Goal: Task Accomplishment & Management: Manage account settings

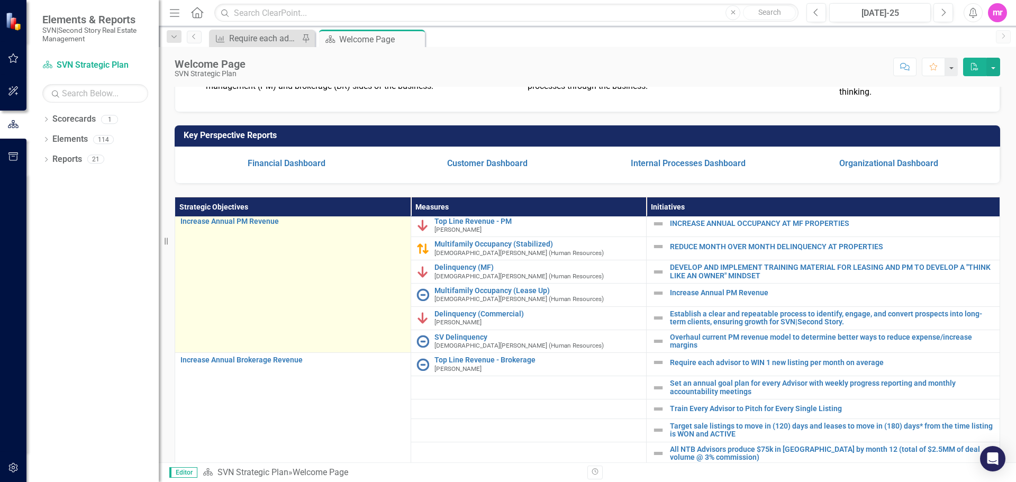
scroll to position [53, 0]
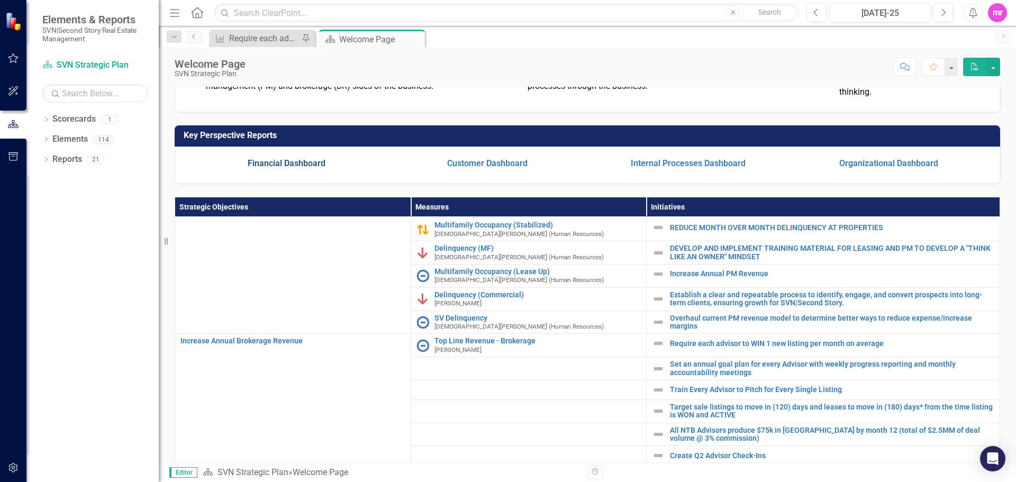
click at [309, 168] on link "Financial Dashboard" at bounding box center [287, 163] width 78 height 10
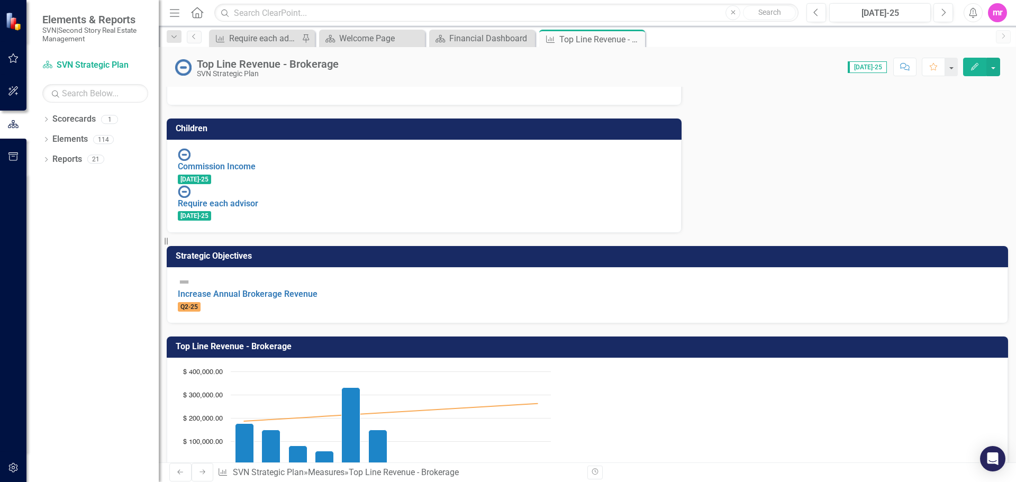
scroll to position [212, 0]
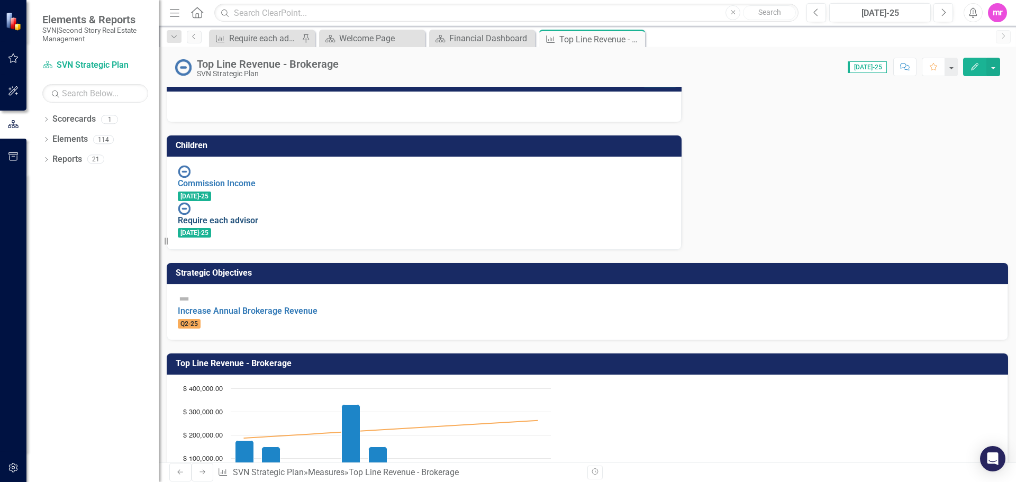
click at [258, 215] on link "Require each advisor" at bounding box center [218, 220] width 80 height 10
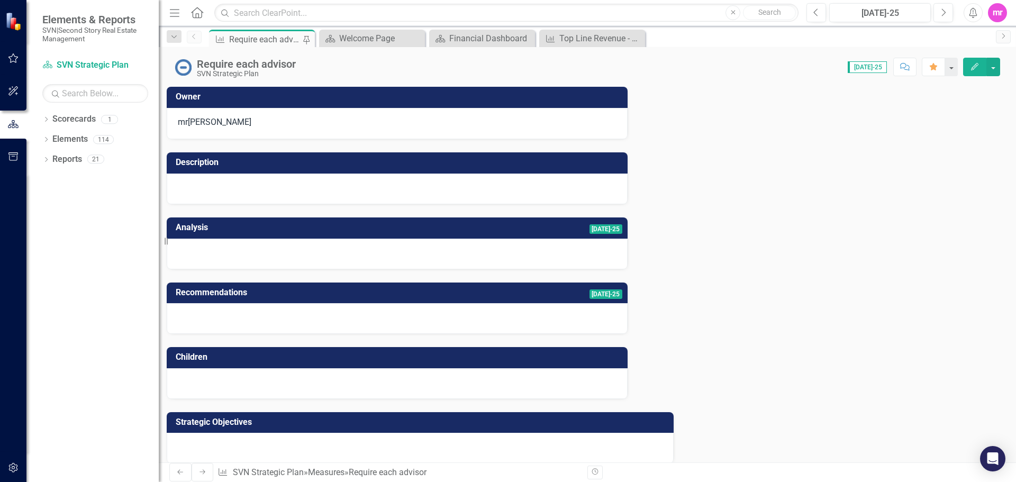
click at [475, 183] on div at bounding box center [397, 189] width 461 height 31
click at [590, 232] on span "[DATE]-25" at bounding box center [606, 229] width 33 height 10
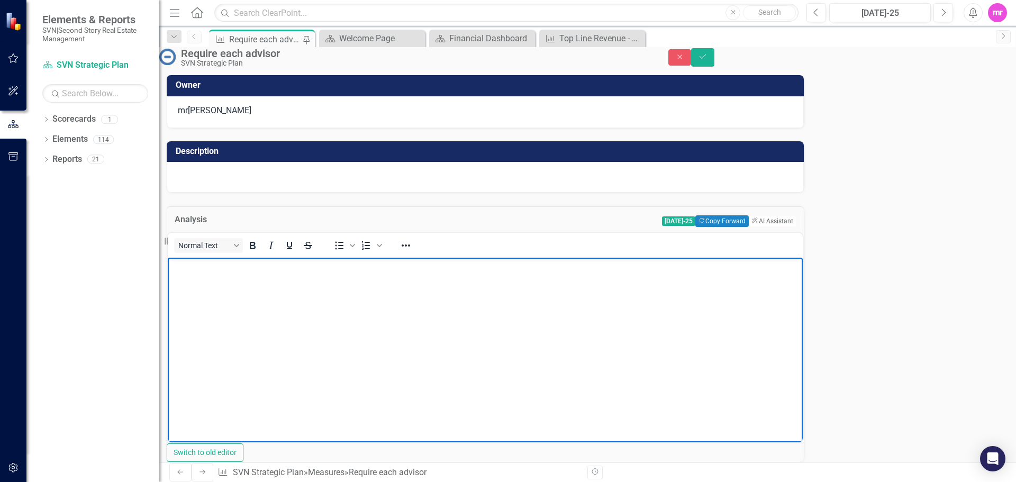
click at [211, 287] on body "Rich Text Area. Press ALT-0 for help." at bounding box center [485, 337] width 635 height 159
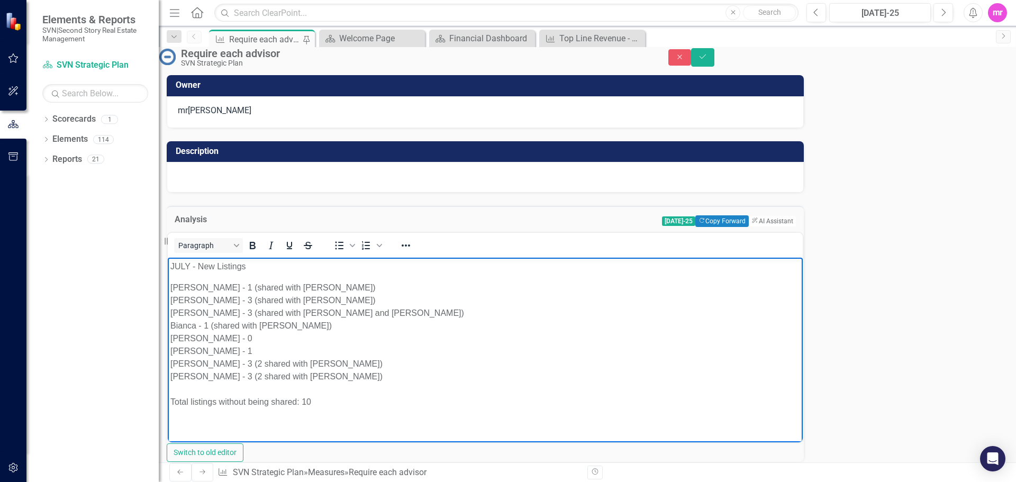
click at [217, 286] on div "[PERSON_NAME] - 1 (shared with [PERSON_NAME])" at bounding box center [485, 288] width 630 height 13
click at [290, 289] on div "[PERSON_NAME] - 3 (shared with [PERSON_NAME])" at bounding box center [485, 288] width 630 height 13
click at [297, 284] on div "[PERSON_NAME] - 3 (shared with [PERSON_NAME])" at bounding box center [485, 288] width 630 height 13
click at [287, 289] on div "[PERSON_NAME] - 3 (shared with [PERSON_NAME])" at bounding box center [485, 288] width 630 height 13
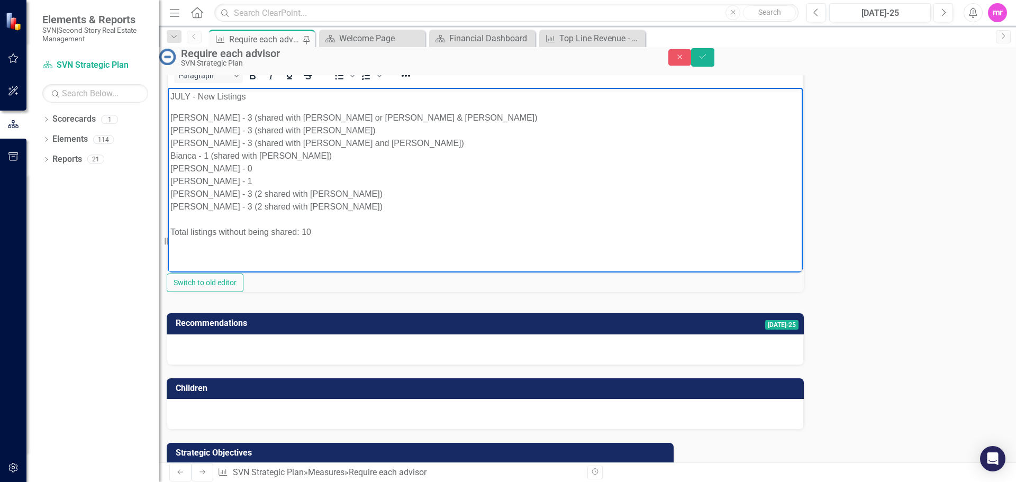
scroll to position [159, 0]
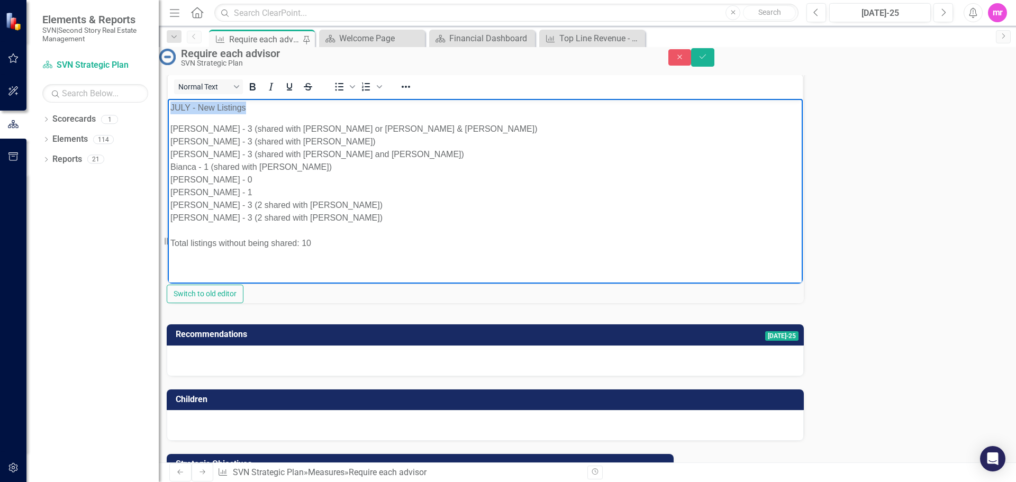
drag, startPoint x: 254, startPoint y: 111, endPoint x: 158, endPoint y: 108, distance: 95.9
click at [168, 108] on html "JULY - New Listings [PERSON_NAME] - 3 (shared with [PERSON_NAME] or [PERSON_NAM…" at bounding box center [485, 178] width 635 height 159
click at [256, 91] on icon "Bold" at bounding box center [253, 86] width 6 height 7
click at [395, 206] on div "[PERSON_NAME] - 3 (2 shared with [PERSON_NAME])" at bounding box center [485, 205] width 630 height 13
drag, startPoint x: 315, startPoint y: 242, endPoint x: 171, endPoint y: 239, distance: 144.0
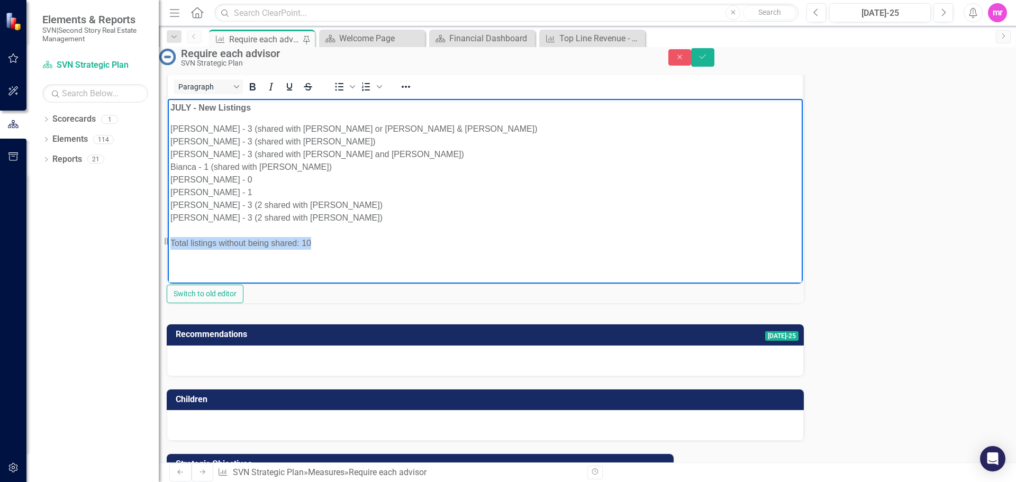
click at [170, 239] on div "Total listings without being shared: 10" at bounding box center [485, 243] width 630 height 13
click at [256, 91] on icon "Bold" at bounding box center [253, 86] width 6 height 7
click at [437, 208] on div "[PERSON_NAME] - 3 (2 shared with [PERSON_NAME])" at bounding box center [485, 205] width 630 height 13
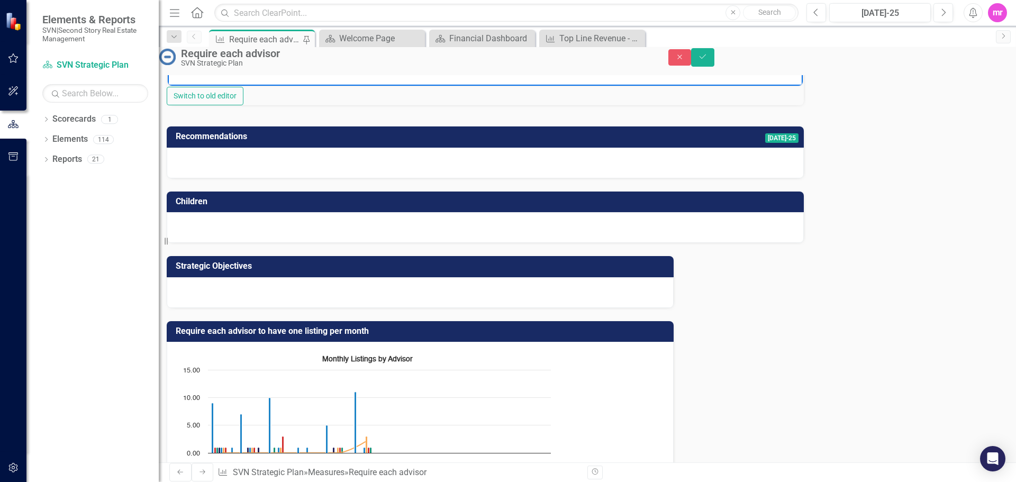
scroll to position [371, 0]
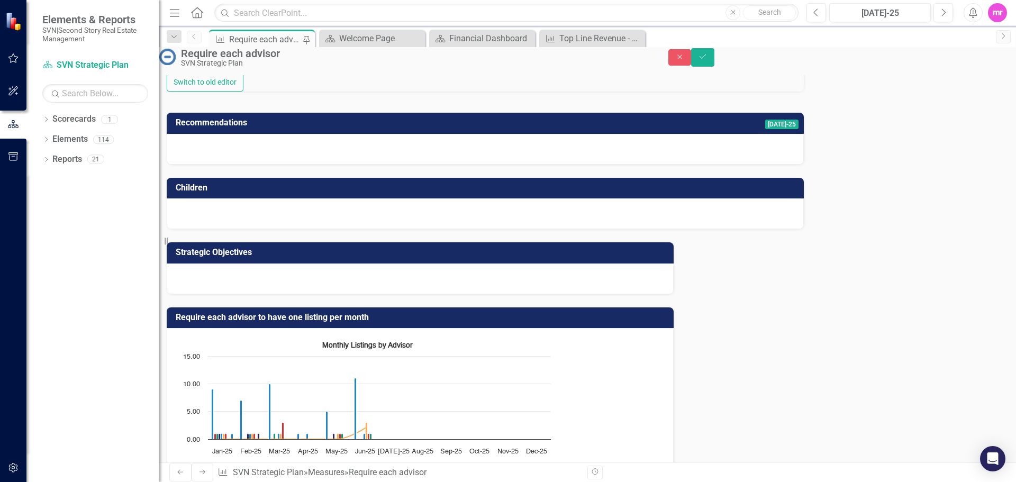
type textarea "3"
type textarea "1"
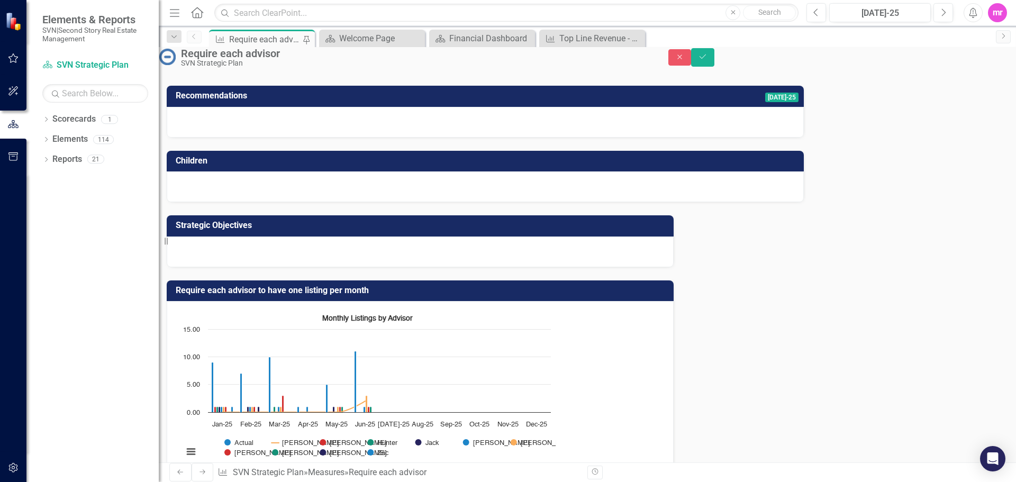
scroll to position [416, 0]
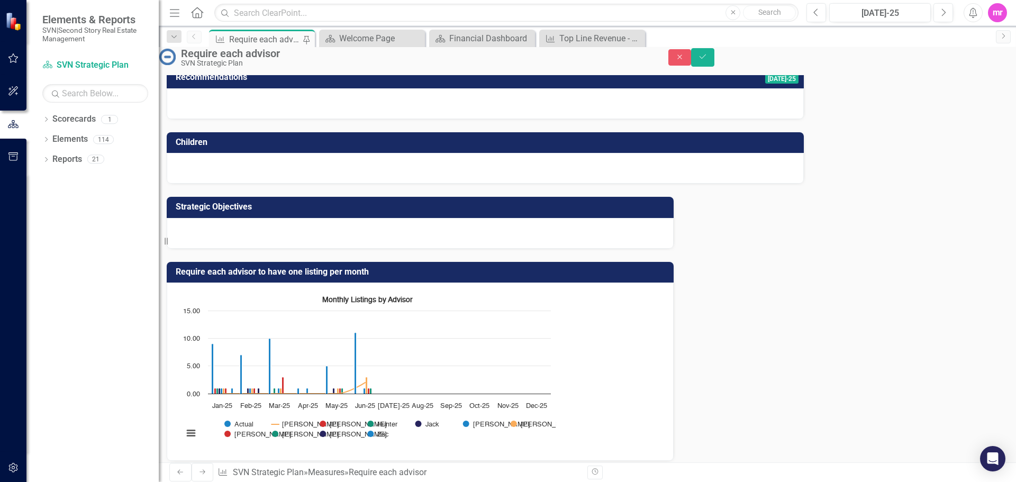
type textarea "3"
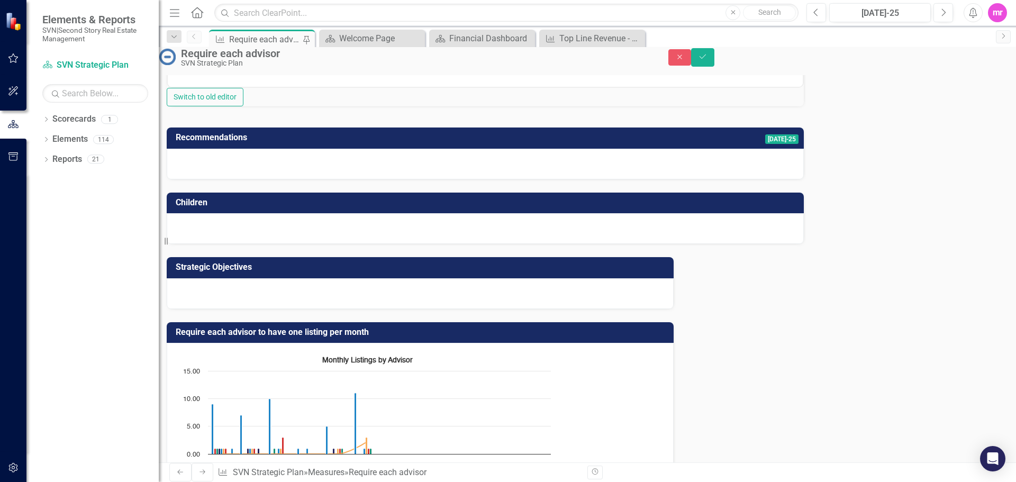
scroll to position [363, 0]
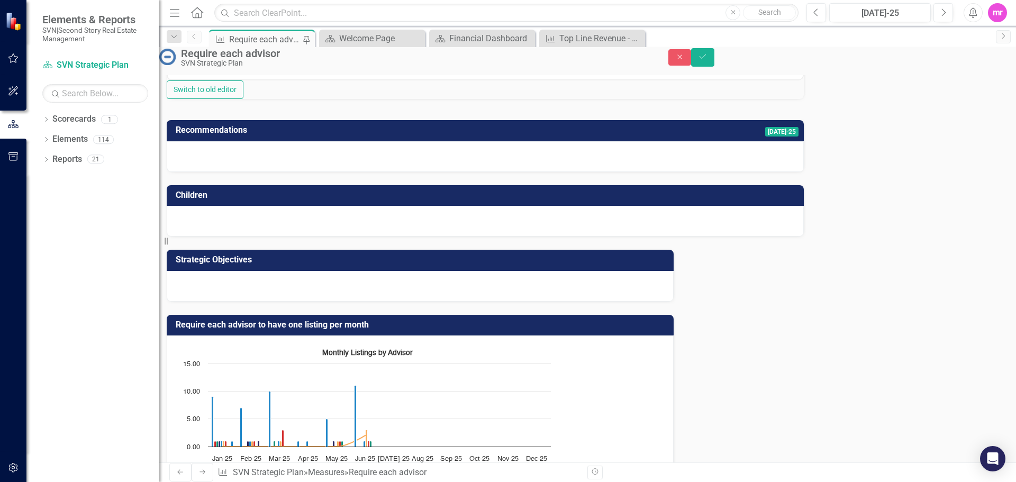
type textarea "3"
type textarea "0"
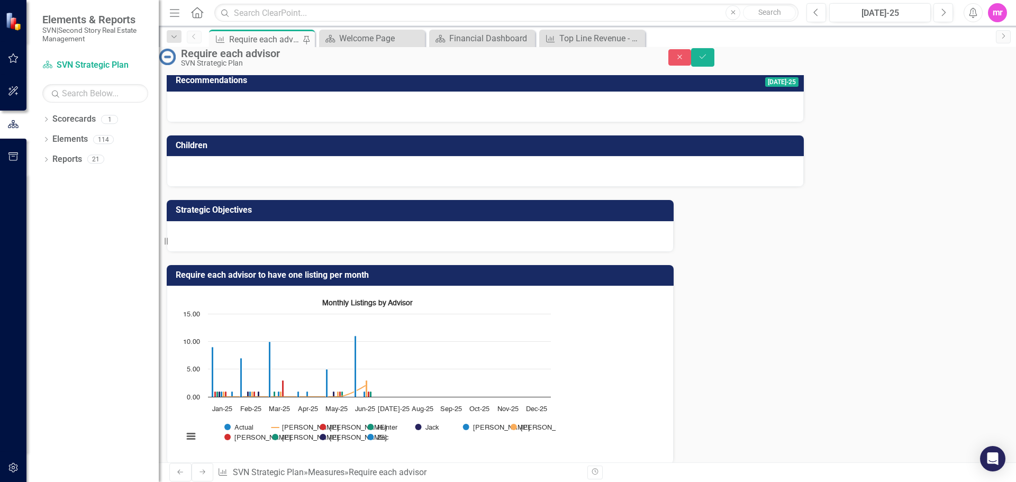
scroll to position [416, 0]
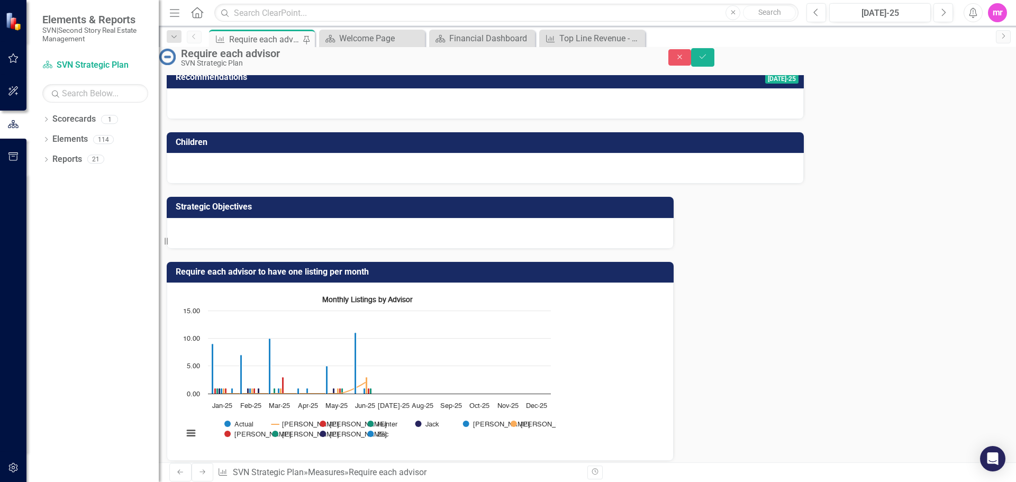
type textarea "3"
type textarea "0"
type textarea "3"
type textarea "1"
type textarea "0"
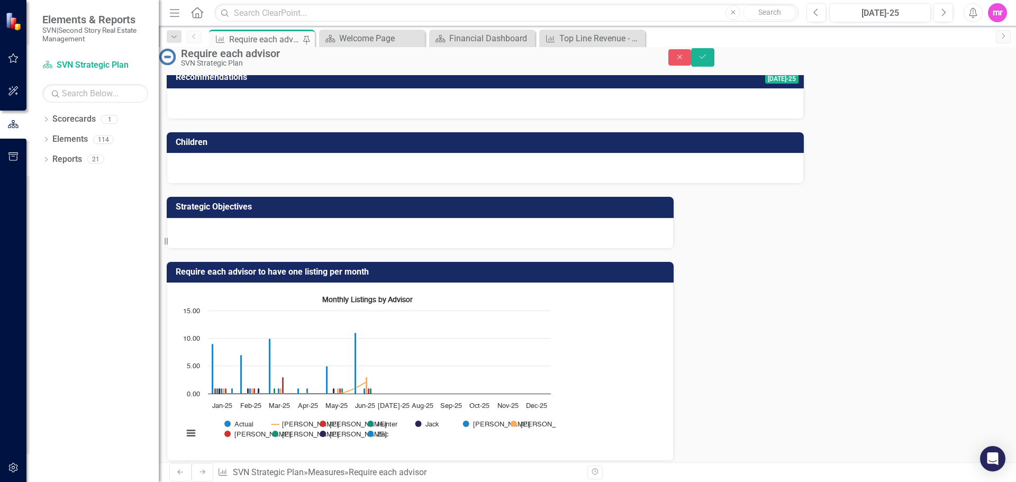
scroll to position [0, 0]
type textarea "9"
click at [708, 60] on icon "Save" at bounding box center [703, 56] width 10 height 7
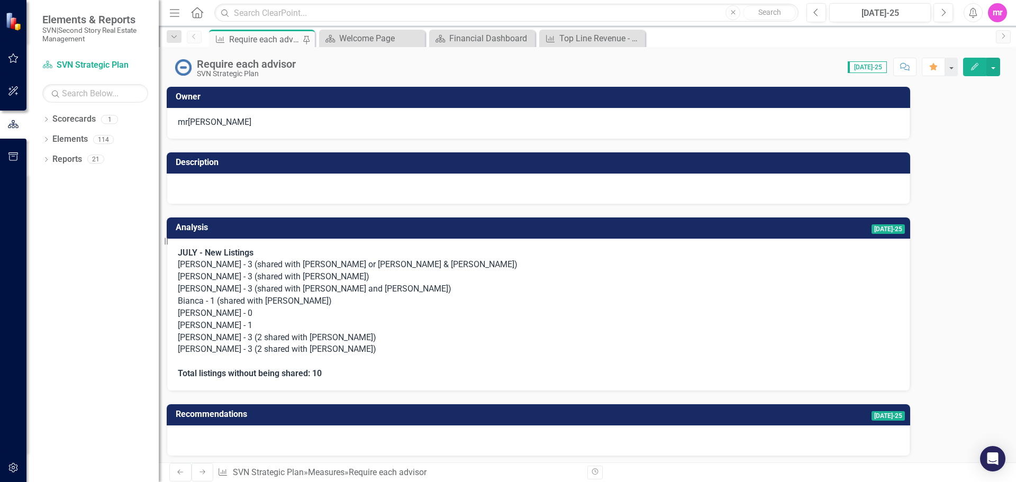
scroll to position [298, 0]
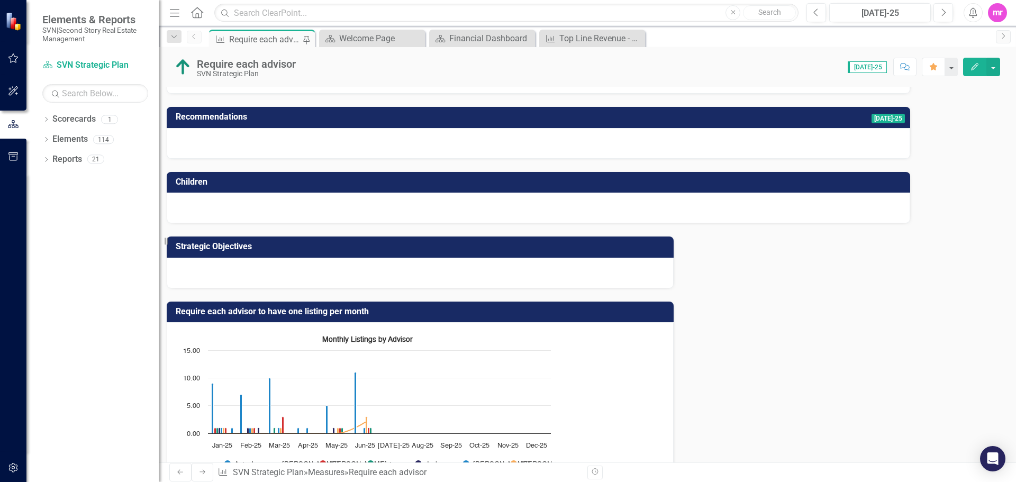
click at [978, 69] on icon "Edit" at bounding box center [975, 66] width 10 height 7
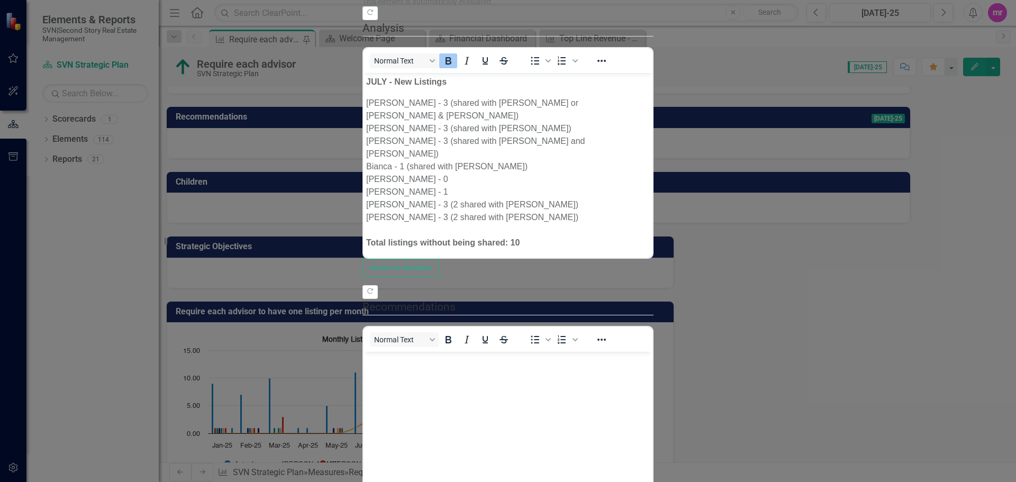
scroll to position [0, 0]
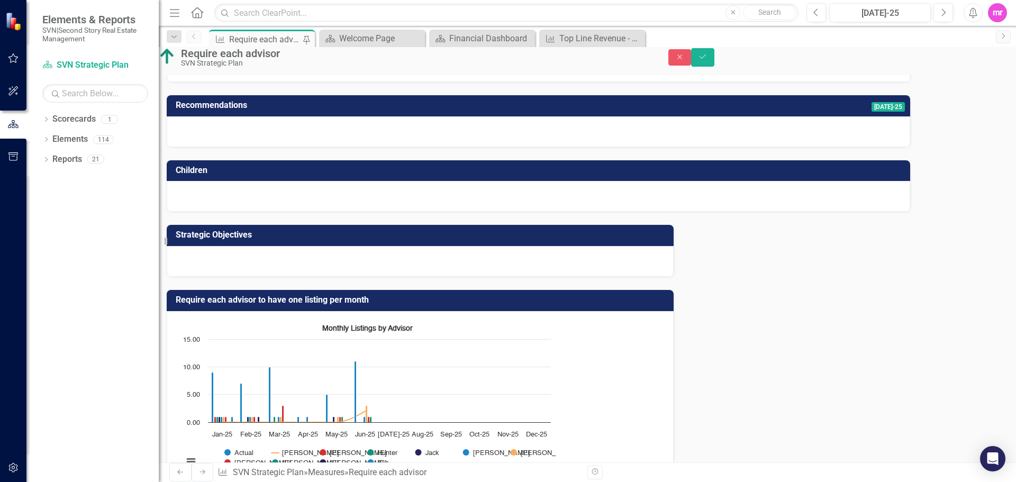
type textarea "3"
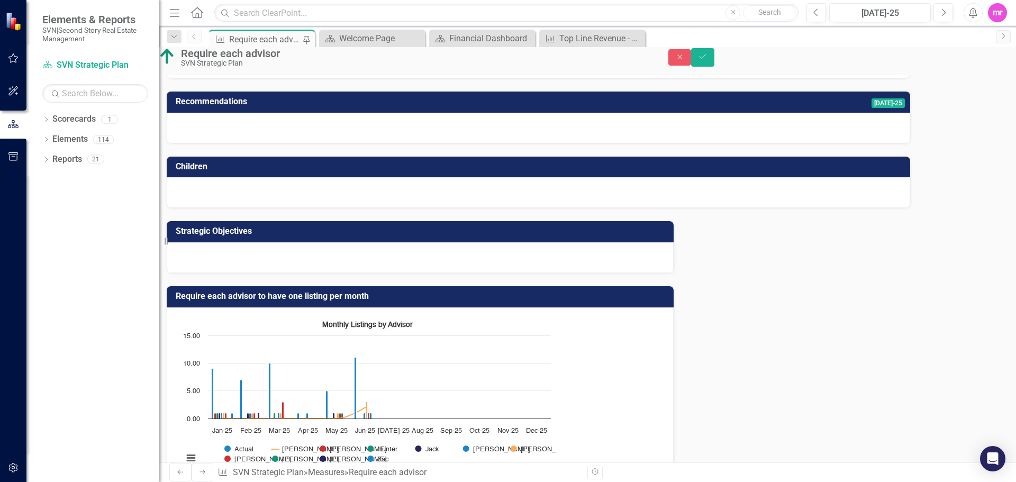
scroll to position [302, 0]
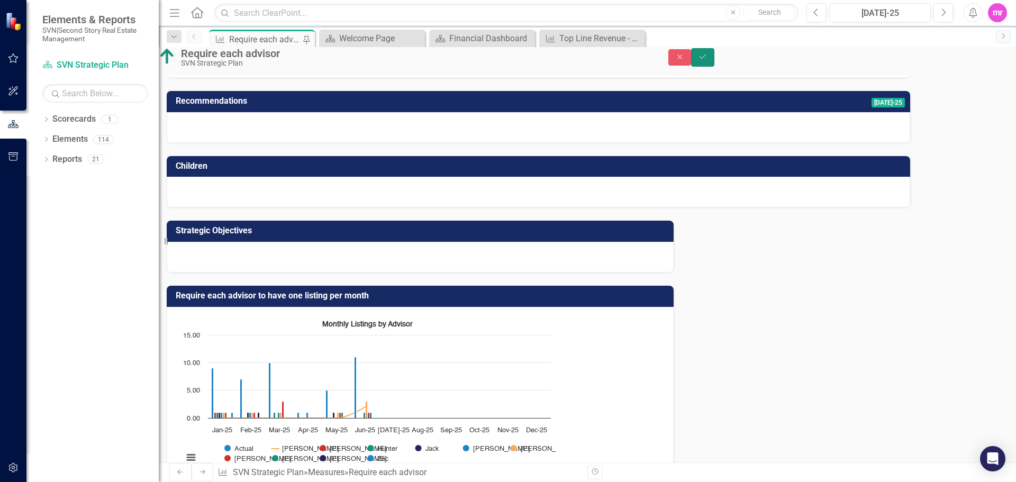
click at [708, 60] on icon "Save" at bounding box center [703, 56] width 10 height 7
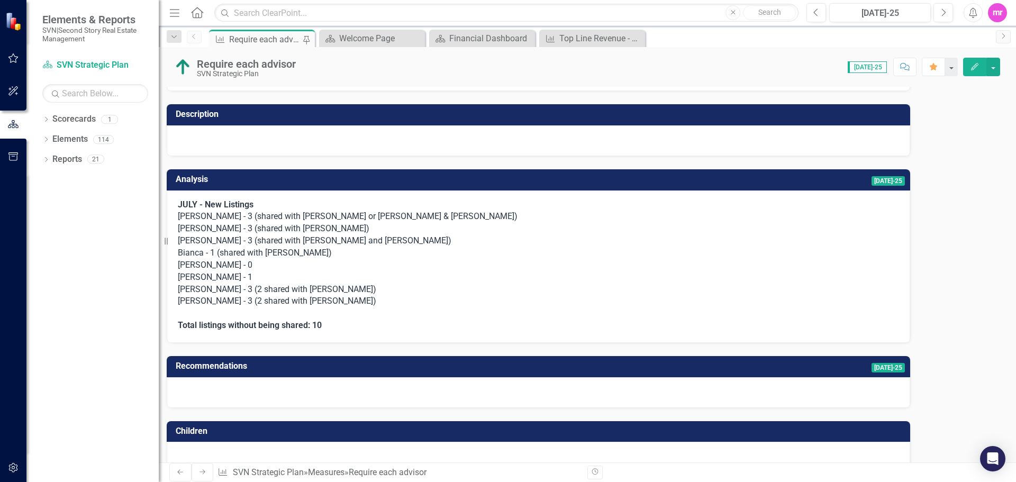
scroll to position [0, 0]
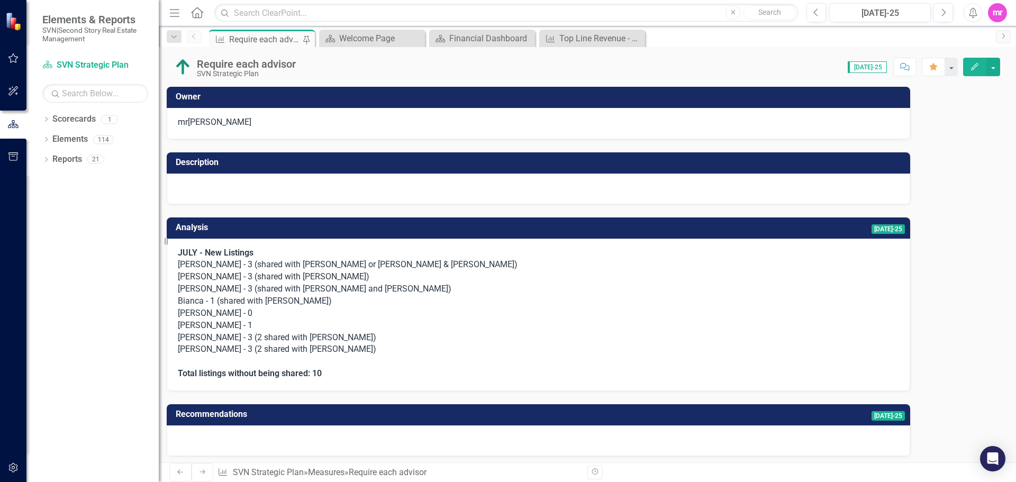
click at [298, 185] on div at bounding box center [539, 189] width 744 height 31
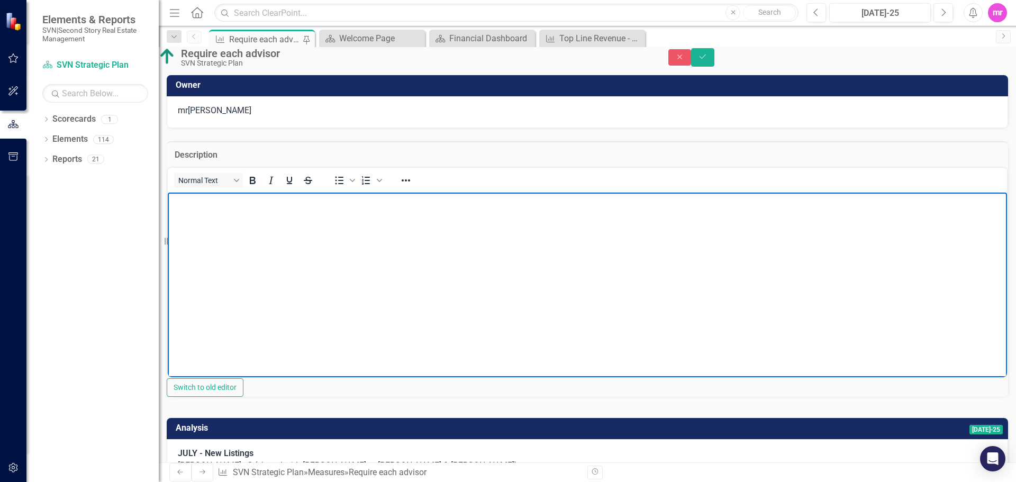
click at [220, 210] on body "Rich Text Area. Press ALT-0 for help." at bounding box center [588, 272] width 840 height 159
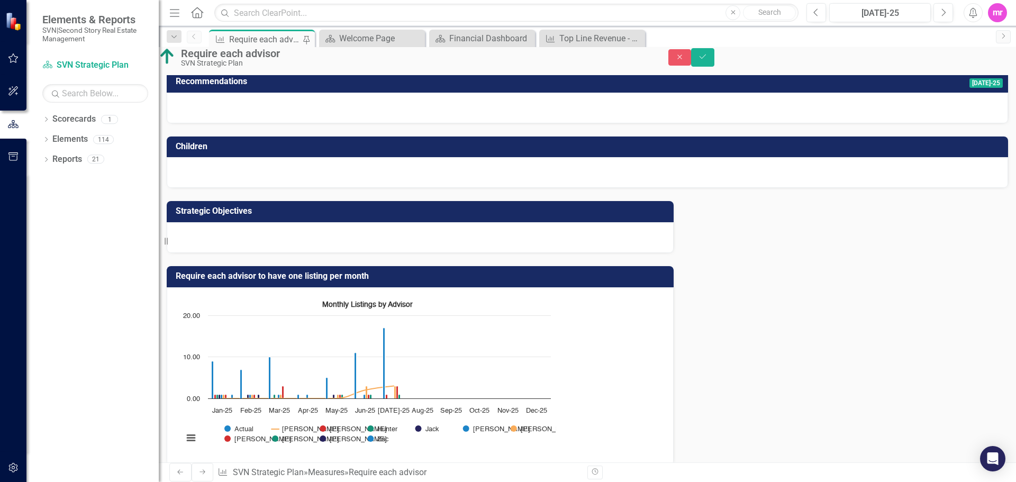
scroll to position [534, 0]
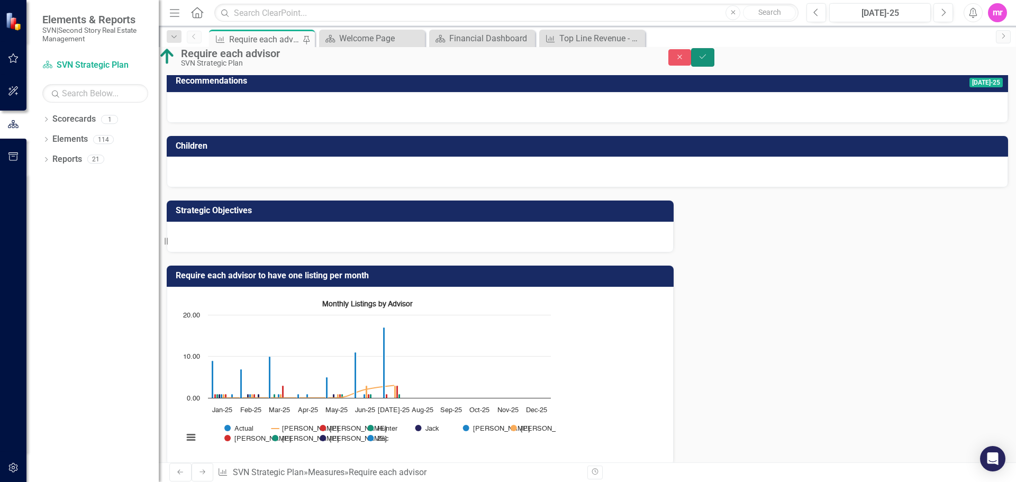
click at [708, 60] on icon "Save" at bounding box center [703, 56] width 10 height 7
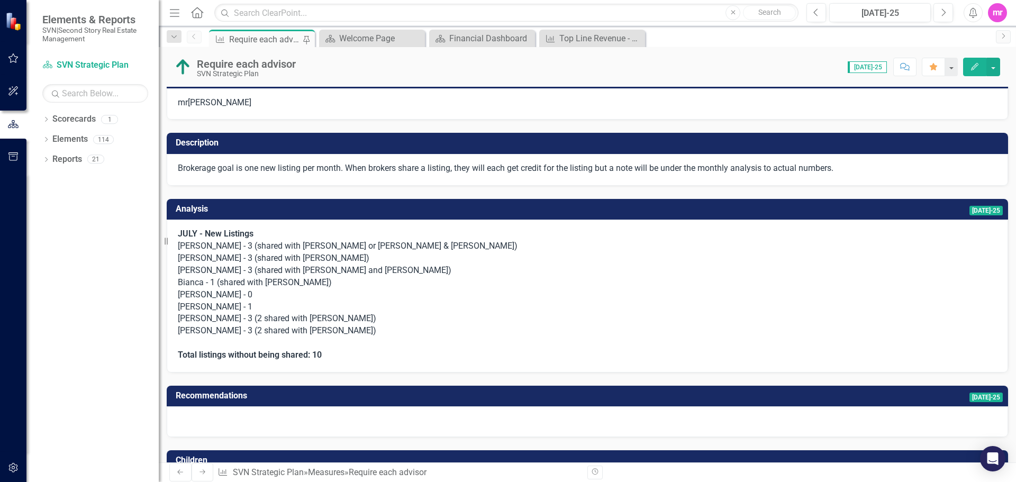
scroll to position [0, 0]
